Goal: Task Accomplishment & Management: Use online tool/utility

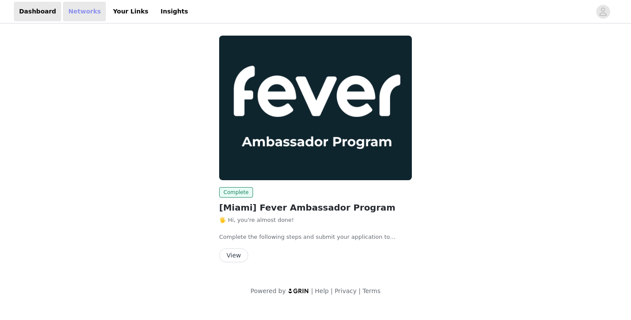
click at [69, 12] on link "Networks" at bounding box center [84, 12] width 43 height 20
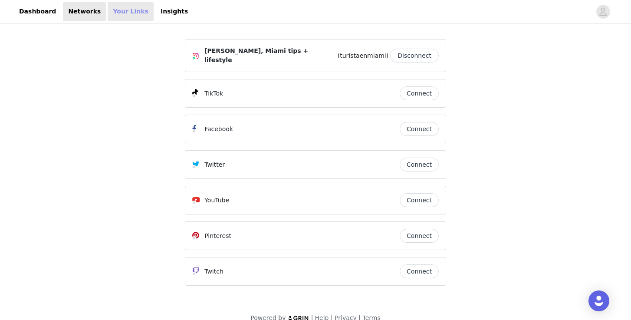
click at [120, 15] on link "Your Links" at bounding box center [131, 12] width 46 height 20
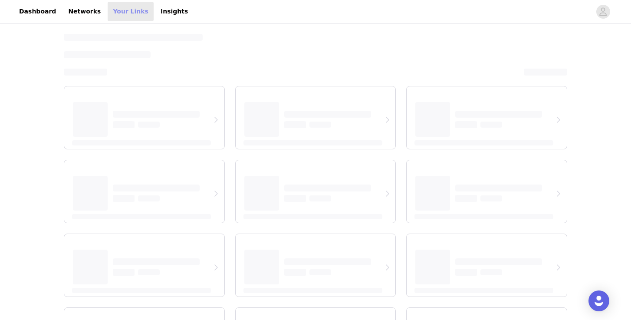
select select "12"
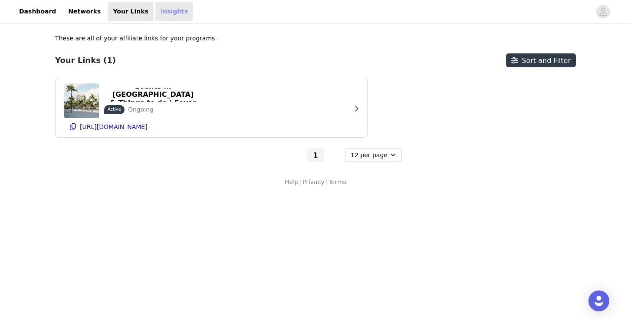
click at [157, 12] on link "Insights" at bounding box center [174, 12] width 38 height 20
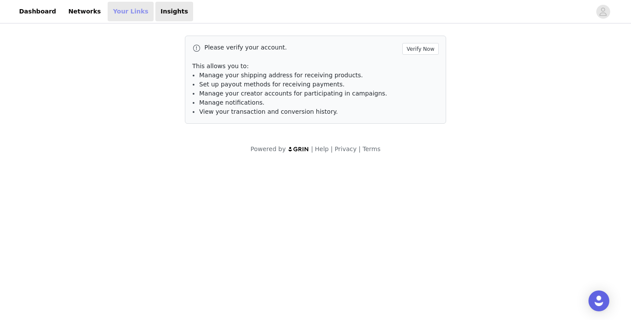
click at [122, 12] on link "Your Links" at bounding box center [131, 12] width 46 height 20
select select "12"
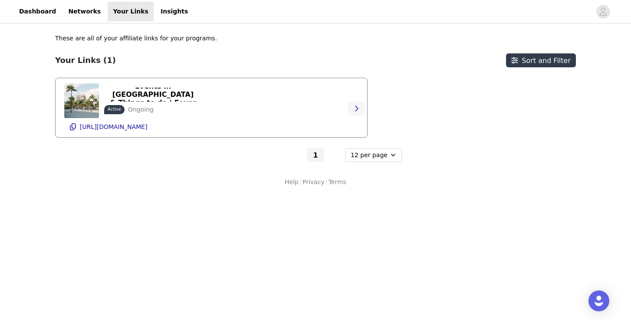
click at [358, 109] on icon "button" at bounding box center [356, 108] width 7 height 7
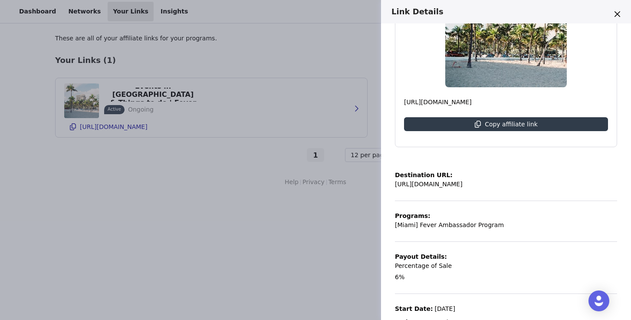
scroll to position [126, 0]
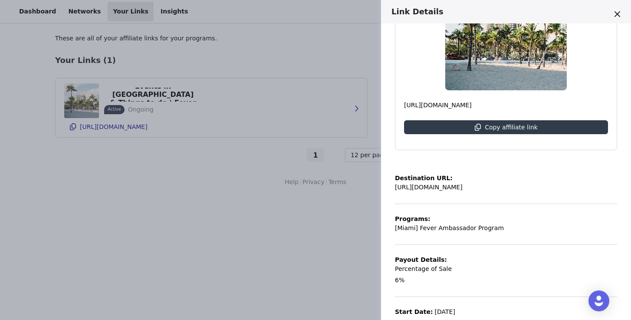
click at [458, 189] on p "[URL][DOMAIN_NAME]" at bounding box center [429, 187] width 68 height 9
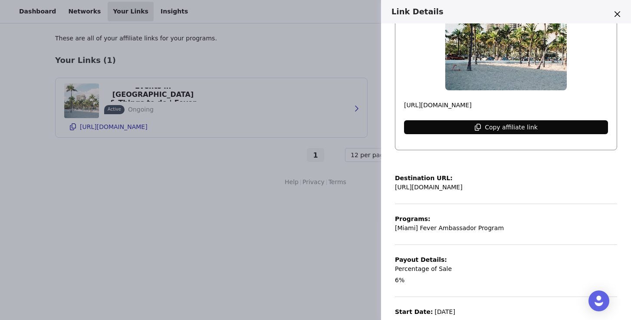
click at [511, 129] on p "Copy affiliate link" at bounding box center [511, 127] width 53 height 7
